Goal: Task Accomplishment & Management: Complete application form

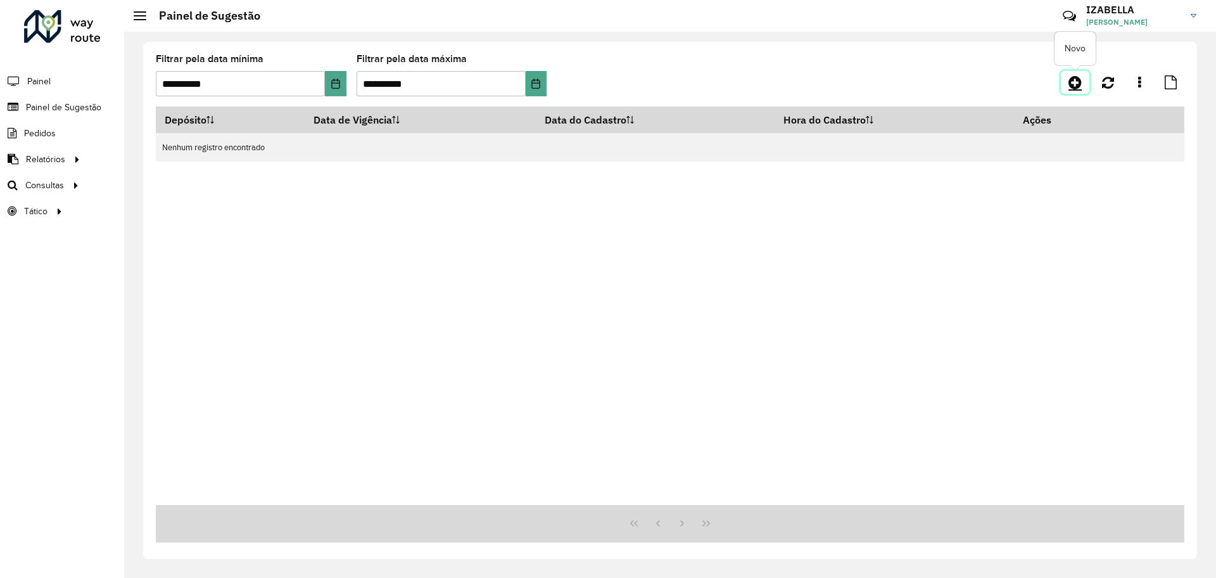
click at [1076, 79] on icon at bounding box center [1075, 82] width 13 height 15
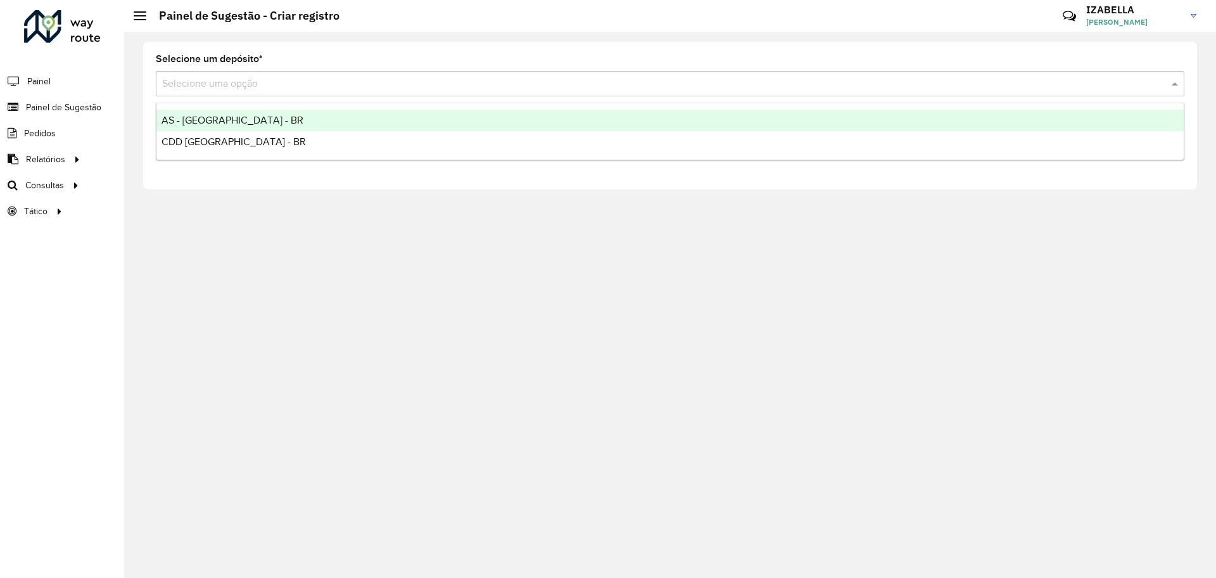
click at [267, 84] on input "text" at bounding box center [657, 84] width 991 height 15
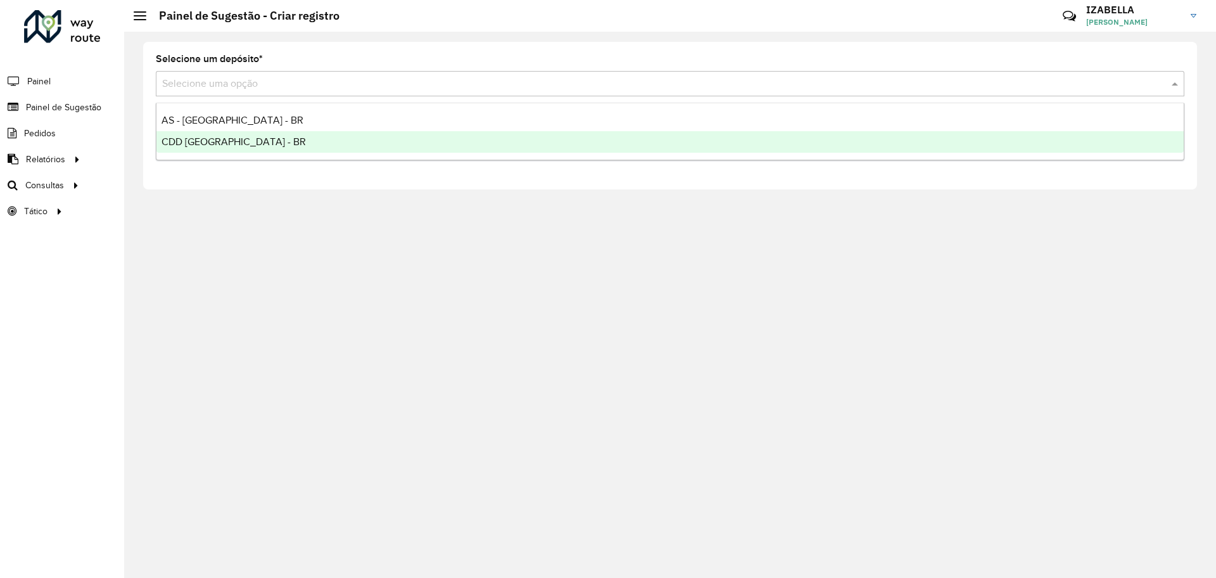
click at [222, 133] on div "CDD [GEOGRAPHIC_DATA] - BR" at bounding box center [669, 142] width 1027 height 22
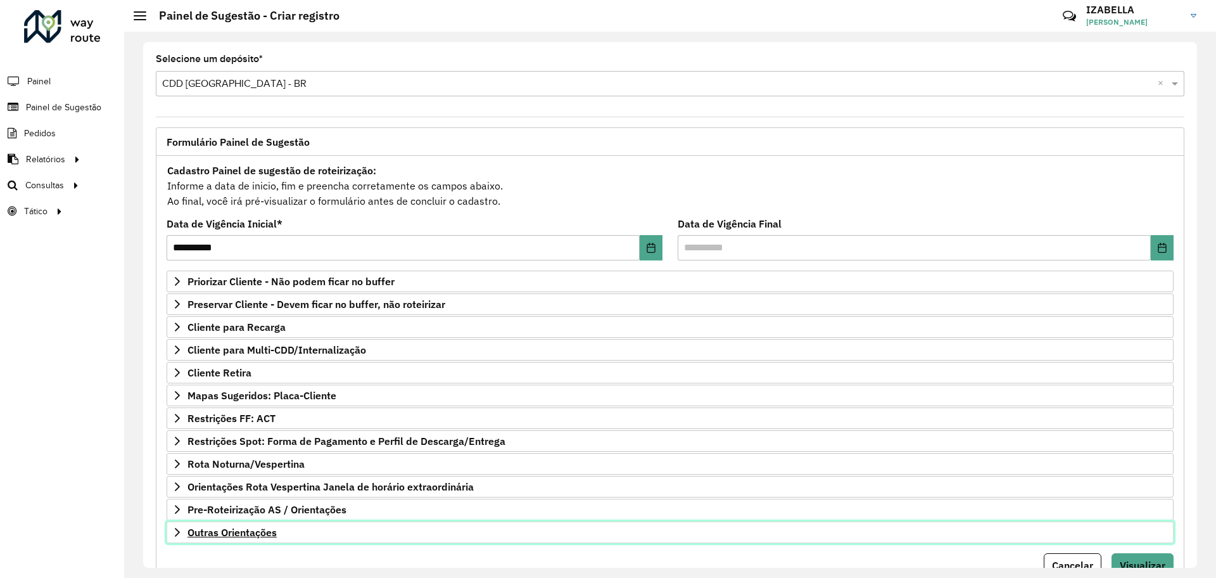
click at [436, 533] on link "Outras Orientações" at bounding box center [670, 532] width 1007 height 22
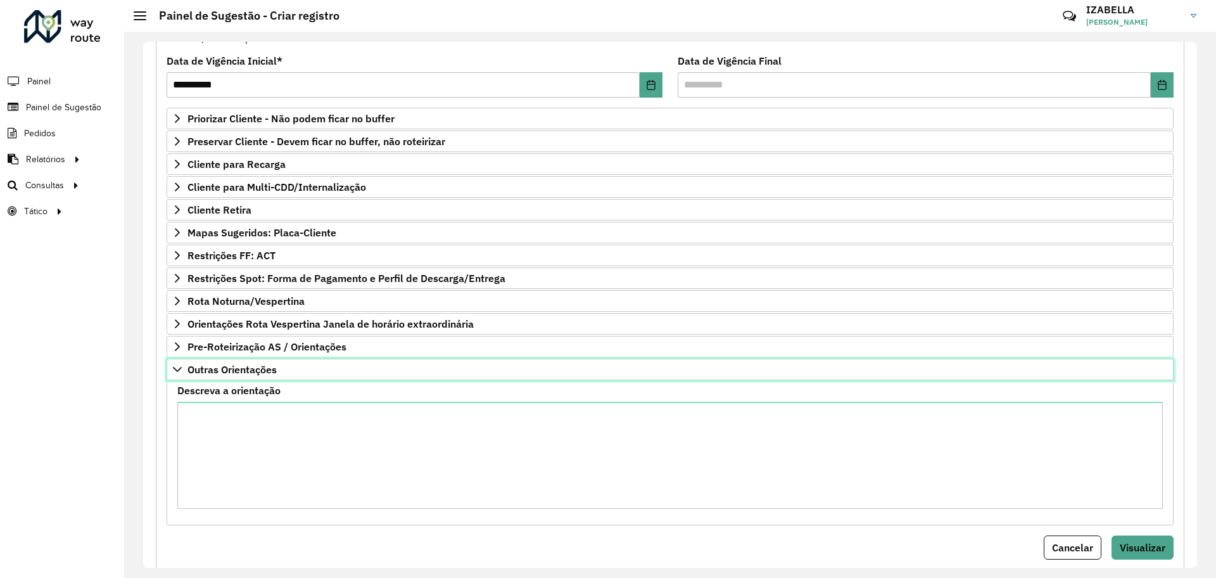
scroll to position [197, 0]
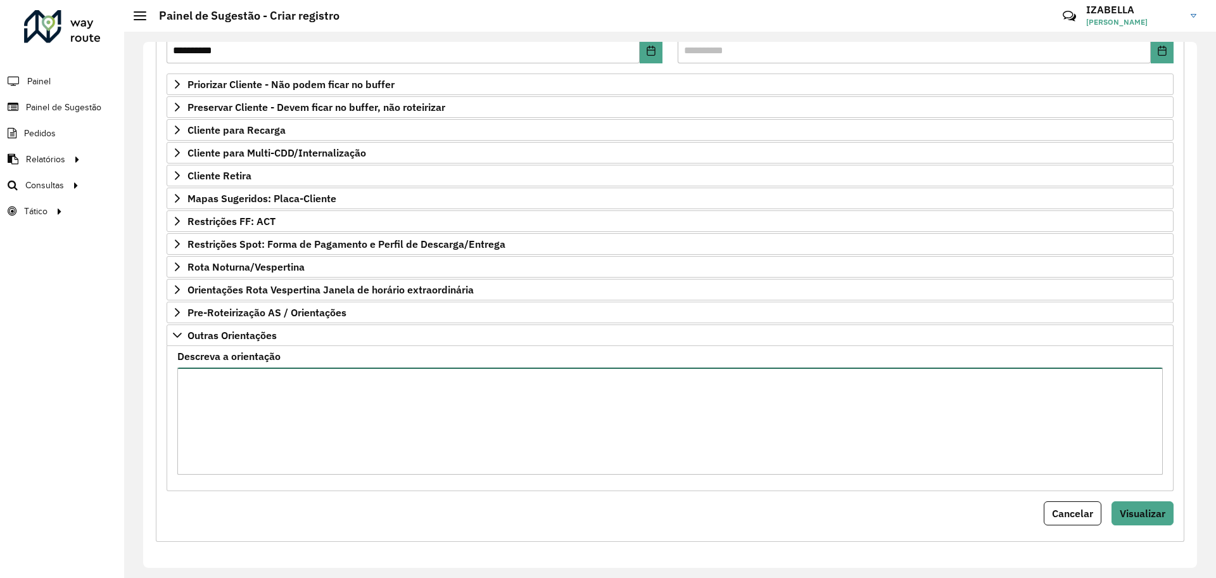
click at [502, 442] on textarea "Descreva a orientação" at bounding box center [670, 420] width 986 height 107
paste textarea "**********"
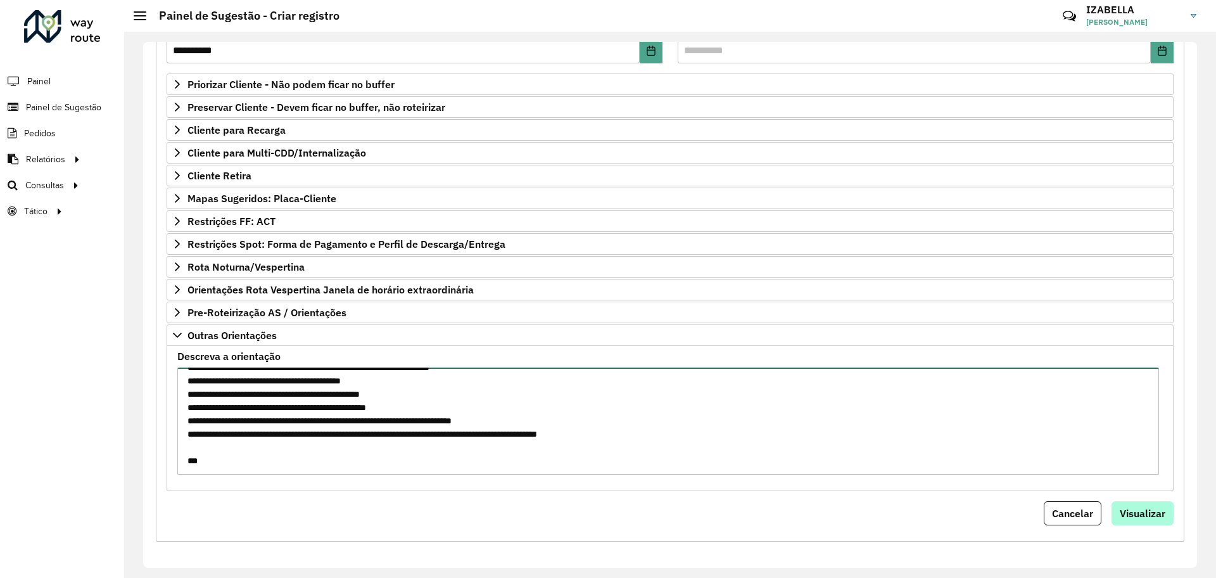
type textarea "**********"
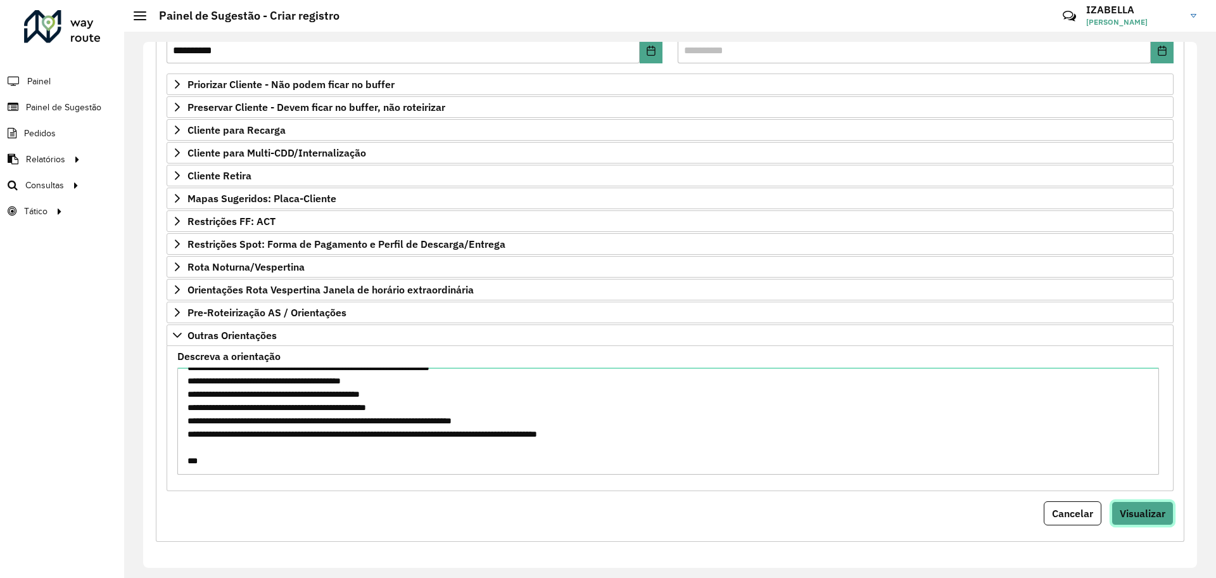
click at [1150, 512] on span "Visualizar" at bounding box center [1143, 513] width 46 height 13
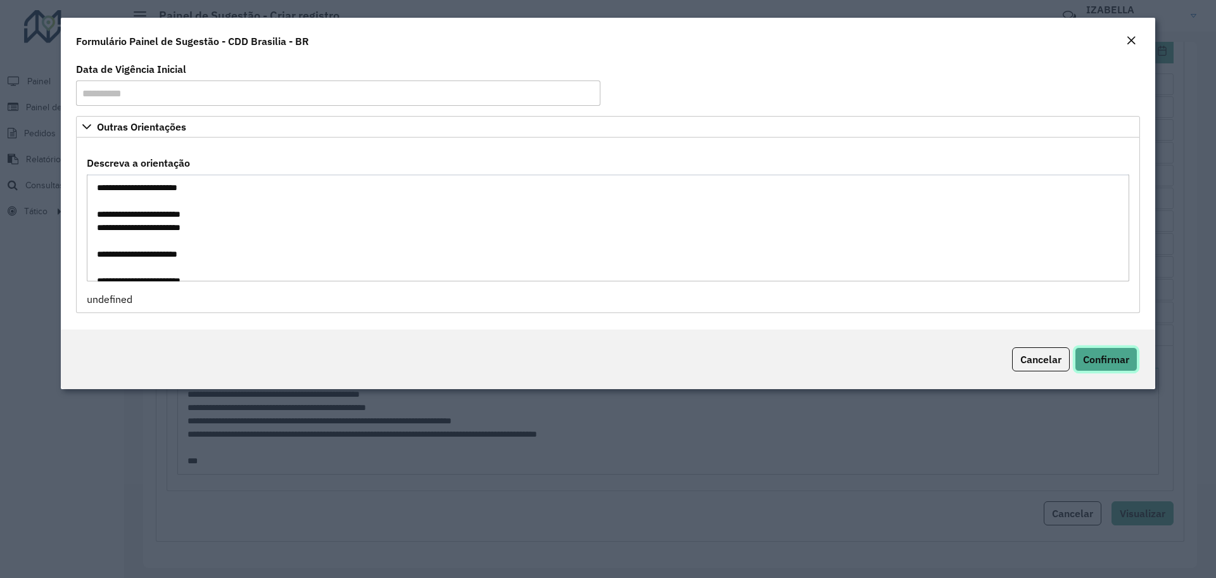
click at [1101, 357] on span "Confirmar" at bounding box center [1106, 359] width 46 height 13
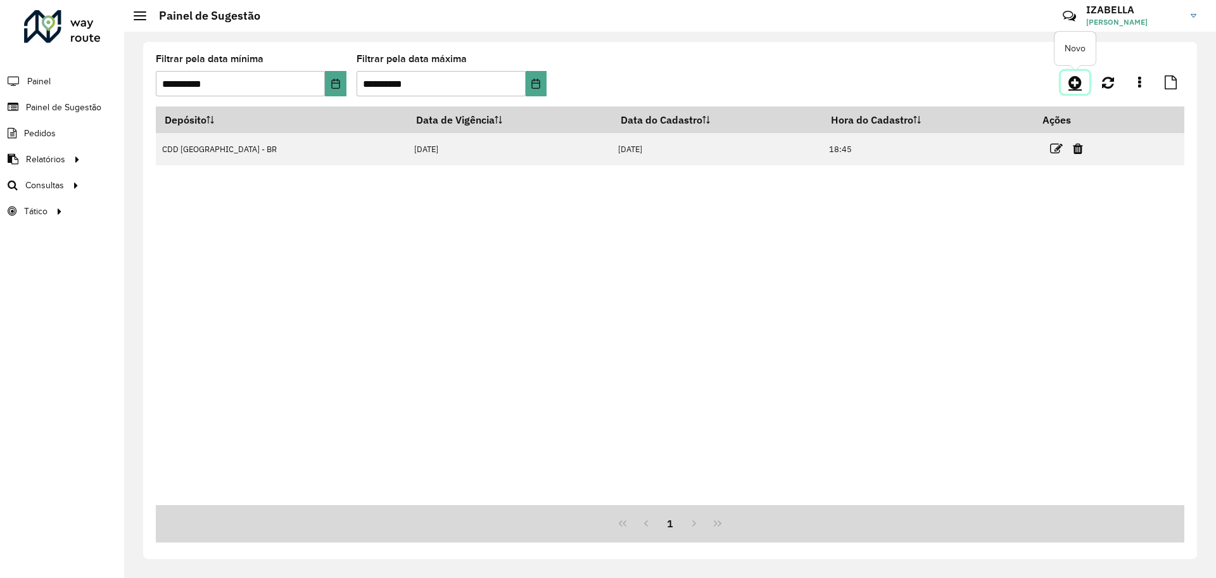
click at [1082, 87] on icon at bounding box center [1075, 82] width 13 height 15
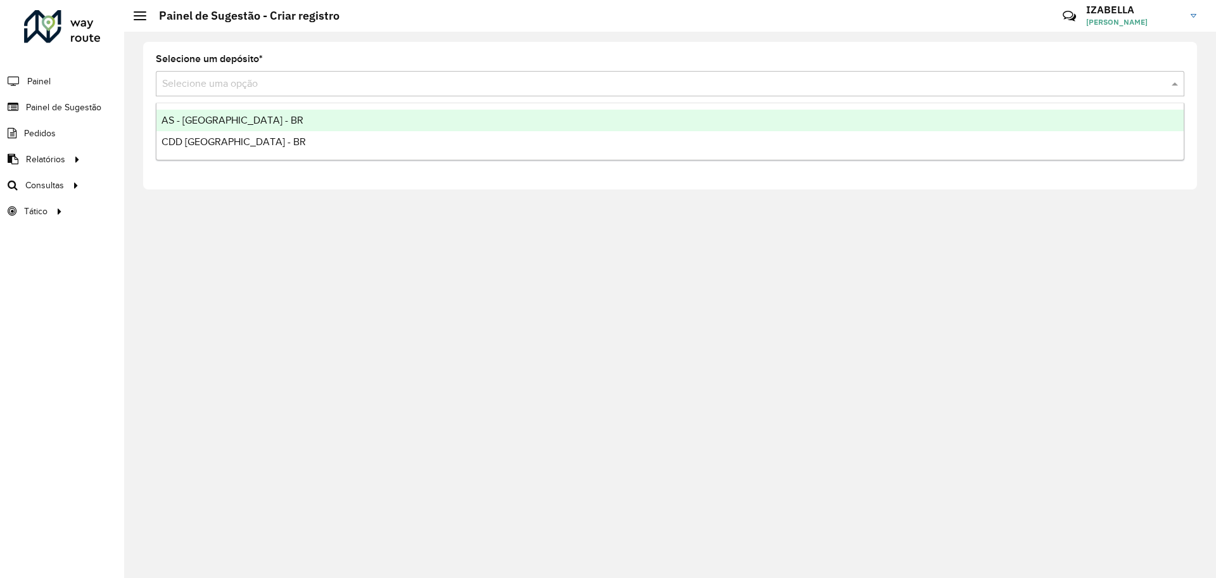
click at [770, 89] on input "text" at bounding box center [657, 84] width 991 height 15
click at [386, 117] on div "AS - [GEOGRAPHIC_DATA] - BR" at bounding box center [669, 121] width 1027 height 22
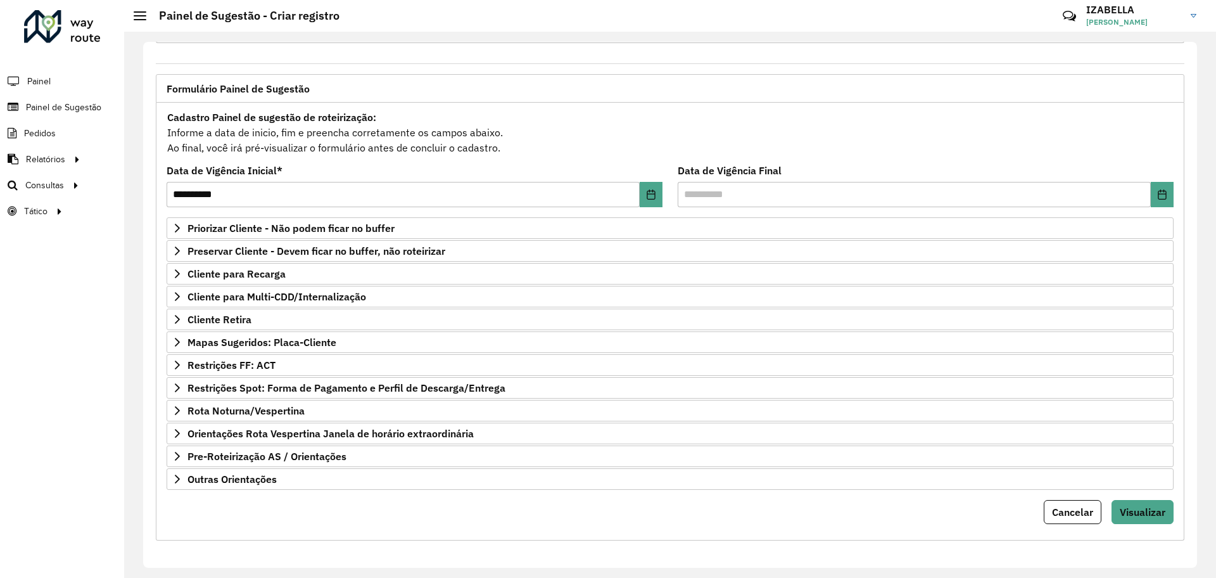
scroll to position [54, 0]
click at [638, 481] on link "Outras Orientações" at bounding box center [670, 479] width 1007 height 22
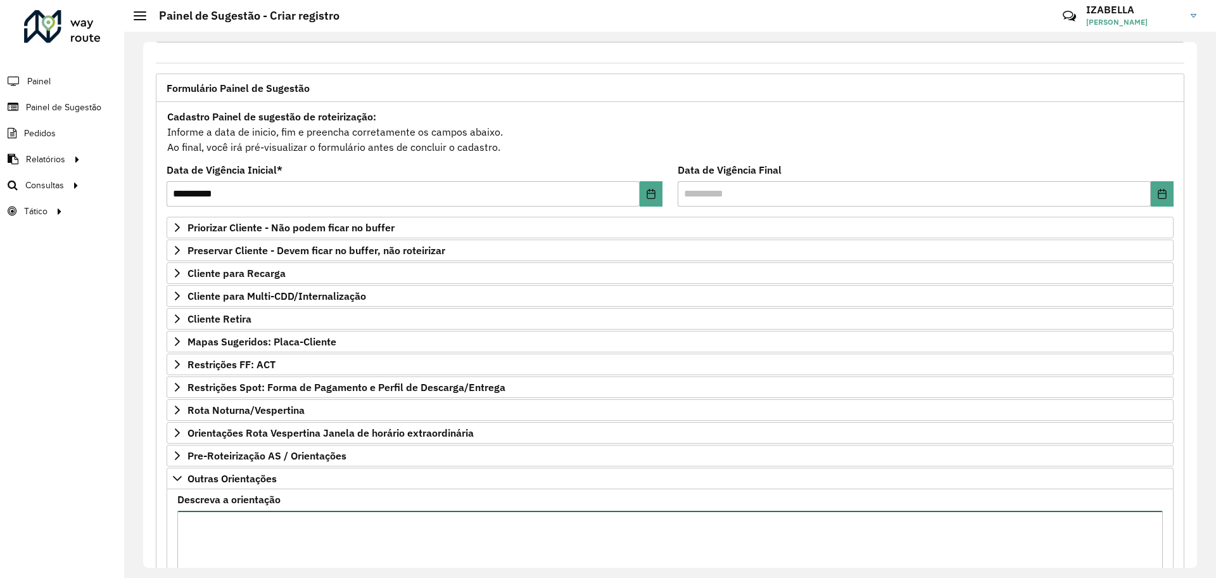
click at [633, 520] on textarea "Descreva a orientação" at bounding box center [670, 564] width 986 height 107
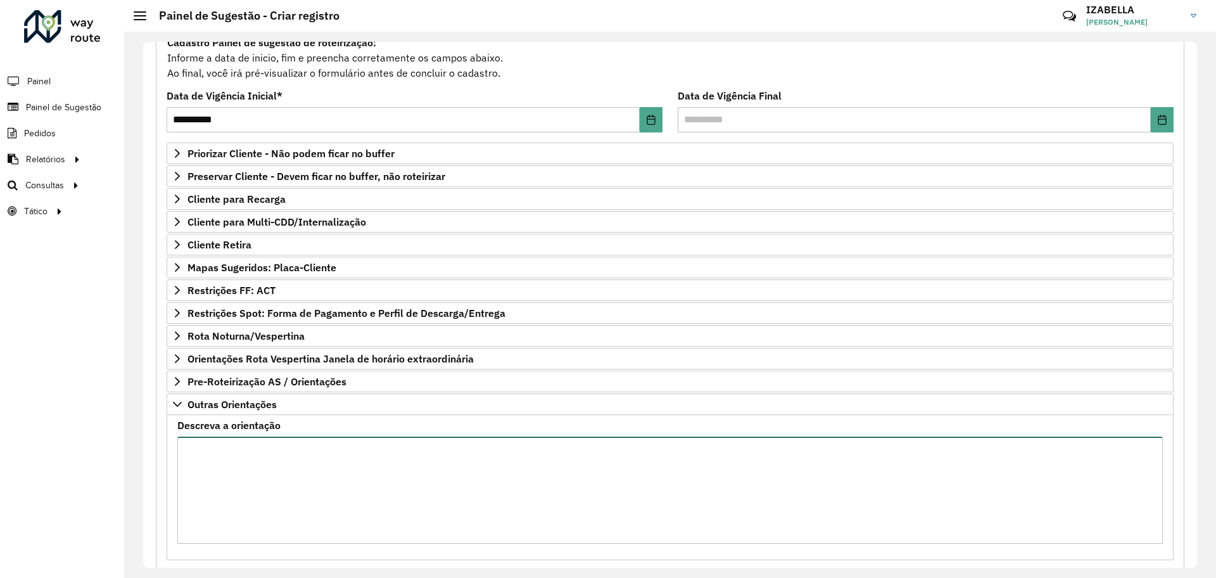
scroll to position [199, 0]
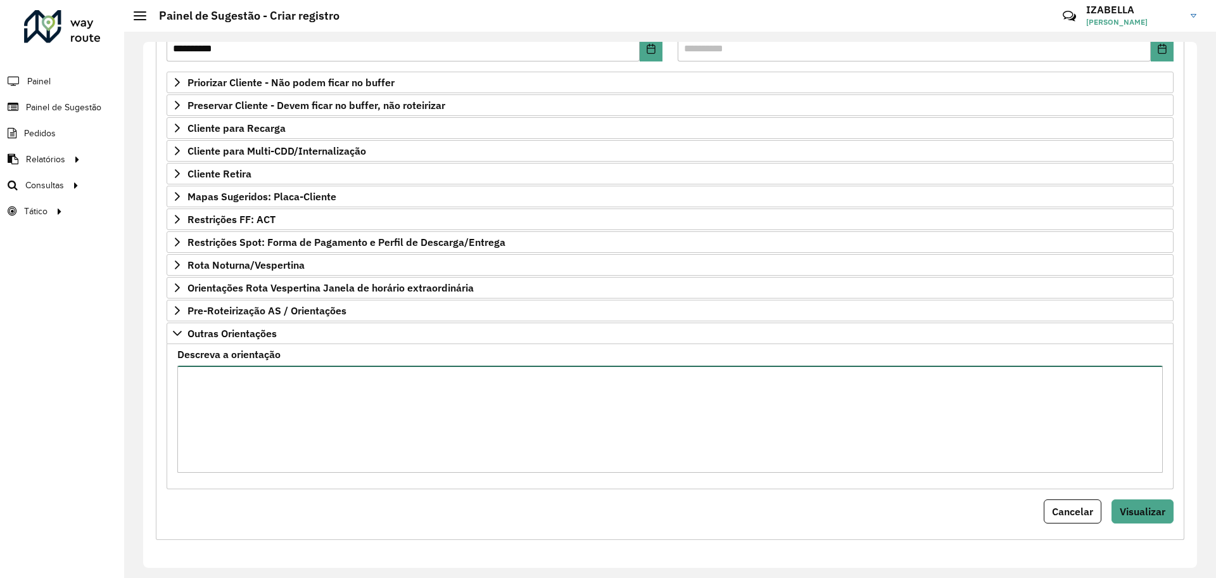
paste textarea "**********"
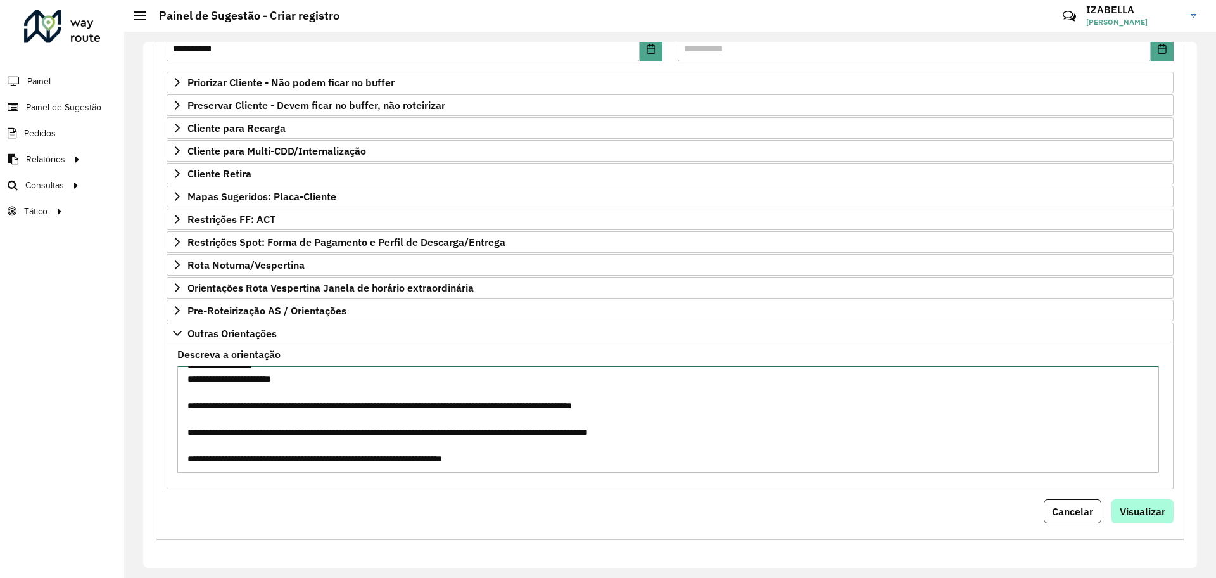
type textarea "**********"
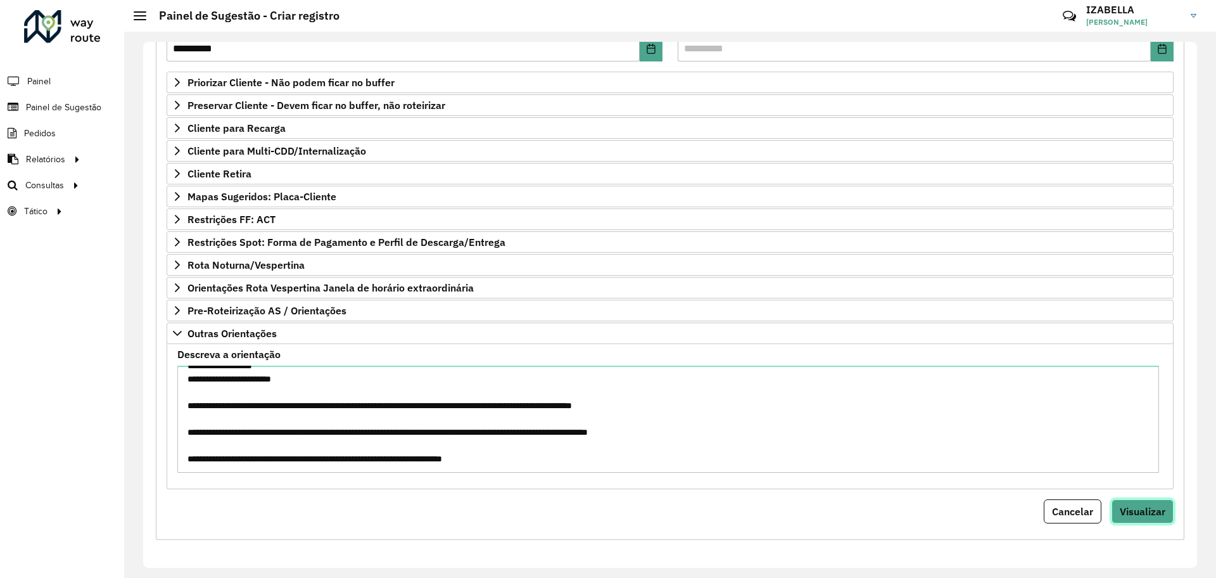
click at [1128, 511] on span "Visualizar" at bounding box center [1143, 511] width 46 height 13
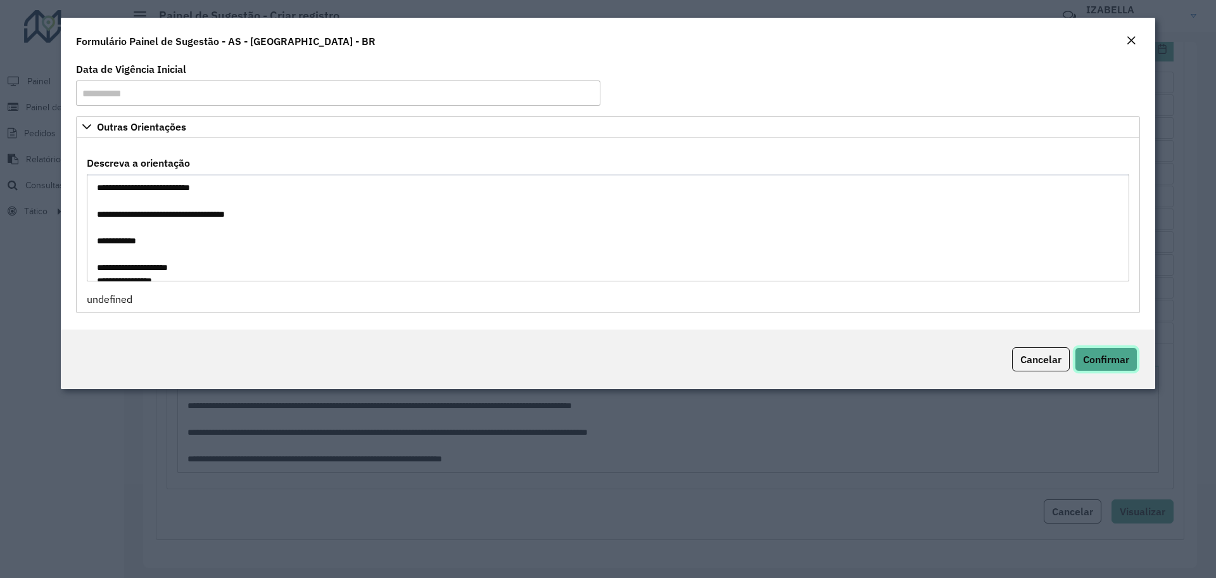
click at [1133, 359] on button "Confirmar" at bounding box center [1106, 359] width 63 height 24
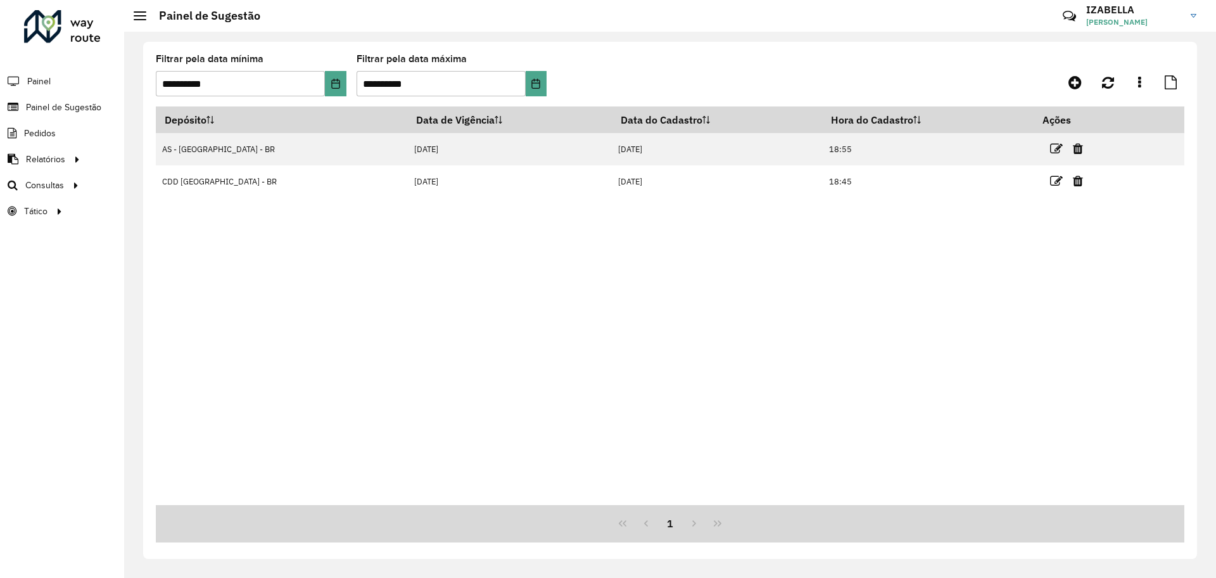
click at [443, 390] on div "Depósito Data de Vigência Data do Cadastro Hora do Cadastro Ações AS - [GEOGRAP…" at bounding box center [670, 305] width 1029 height 398
